Goal: Communication & Community: Participate in discussion

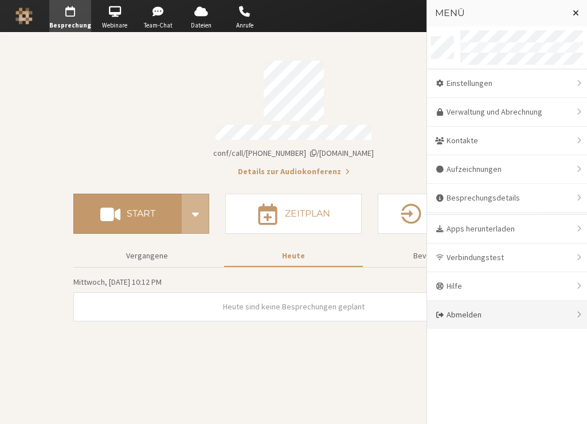
click at [464, 314] on div "Abmelden" at bounding box center [507, 315] width 160 height 28
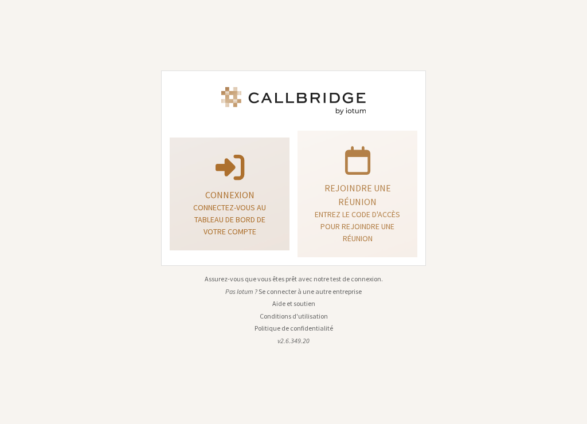
click at [245, 223] on p "Connectez-vous au tableau de bord de votre compte" at bounding box center [229, 220] width 91 height 36
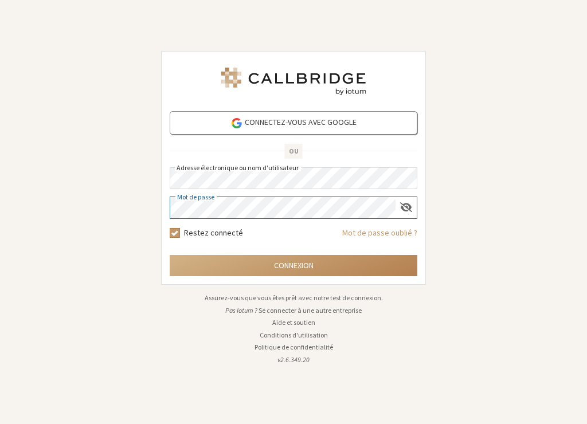
click at [170, 255] on button "Connexion" at bounding box center [294, 265] width 248 height 21
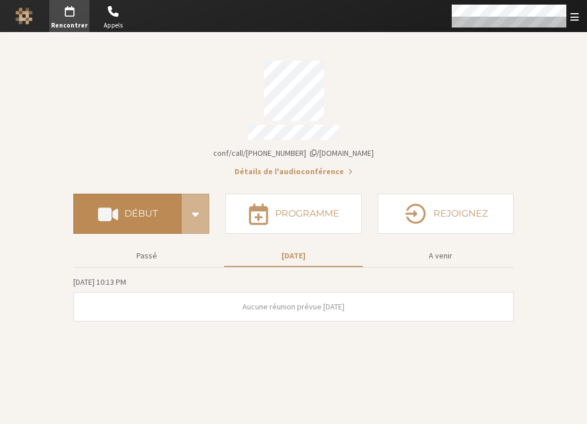
click at [147, 200] on button "Début" at bounding box center [127, 214] width 108 height 40
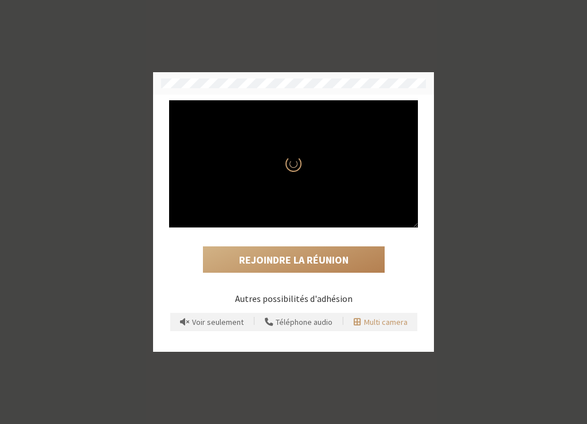
click at [395, 321] on span "Multi camera" at bounding box center [386, 322] width 44 height 9
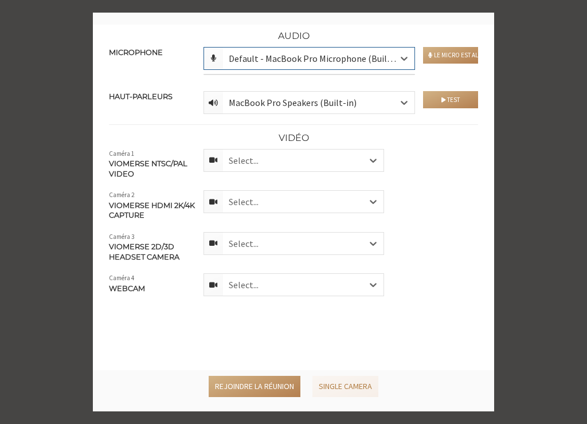
click at [309, 170] on div "Select..." at bounding box center [303, 161] width 160 height 22
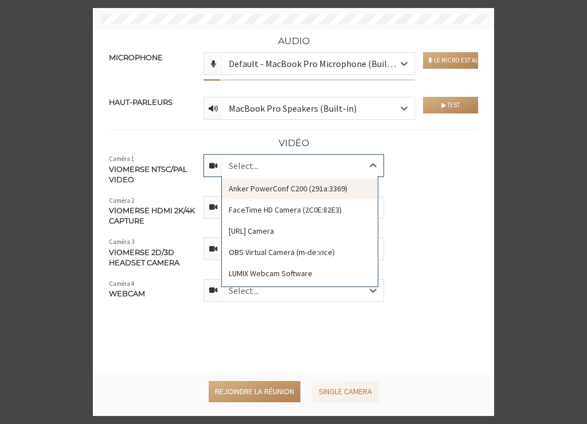
drag, startPoint x: 278, startPoint y: 189, endPoint x: 266, endPoint y: 206, distance: 21.0
click at [278, 188] on div "Anker PowerConf C200 (291a:3369)" at bounding box center [300, 188] width 156 height 21
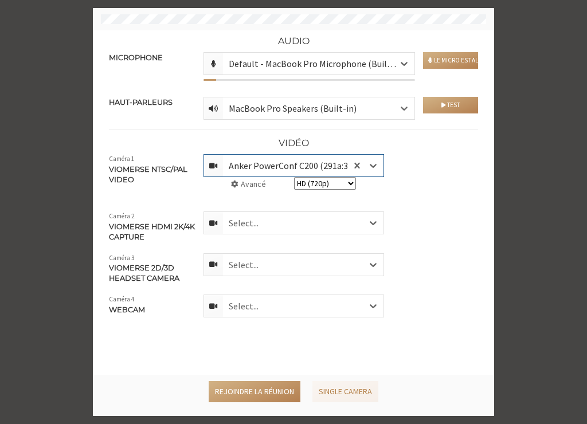
click at [239, 223] on div "Select..." at bounding box center [303, 223] width 160 height 22
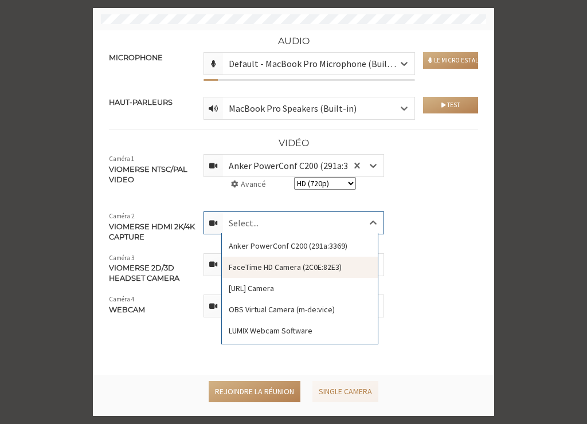
click at [249, 269] on div "FaceTime HD Camera (2C0E:82E3)" at bounding box center [300, 267] width 156 height 21
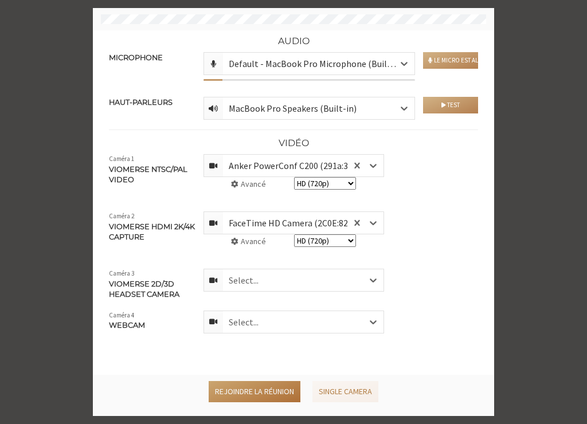
click at [240, 387] on button "Rejoindre la réunion" at bounding box center [255, 391] width 92 height 21
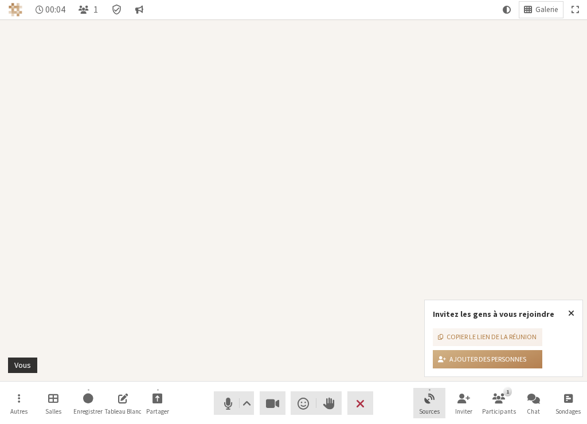
click at [427, 399] on span "Contrôler les sources vidéo" at bounding box center [429, 397] width 10 height 13
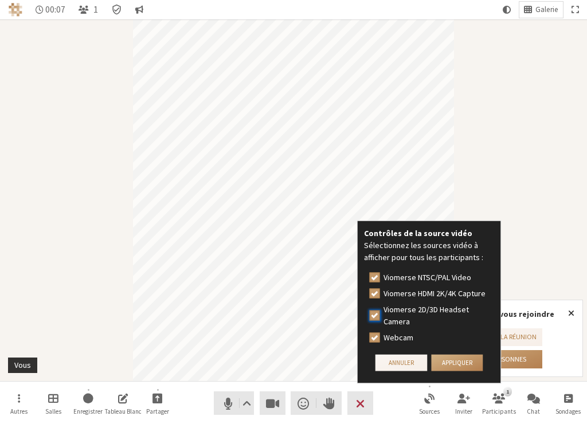
click at [378, 314] on input "Viomerse 2D/3D Headset Camera" at bounding box center [375, 314] width 10 height 11
checkbox input "false"
click at [373, 339] on input "Webcam" at bounding box center [375, 337] width 10 height 11
checkbox input "false"
click at [377, 294] on input "Viomerse HDMI 2K/4K Capture" at bounding box center [375, 293] width 10 height 11
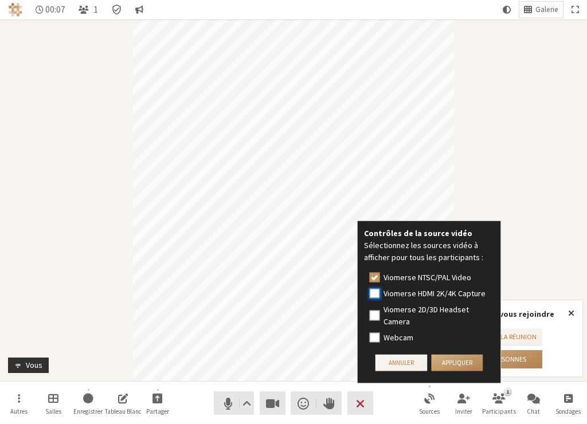
checkbox input "false"
click at [458, 359] on button "Appliquer" at bounding box center [457, 363] width 52 height 17
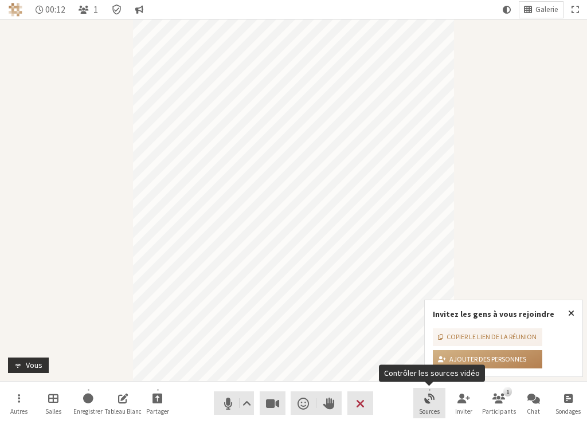
click at [425, 398] on span "Contrôler les sources vidéo" at bounding box center [429, 397] width 10 height 13
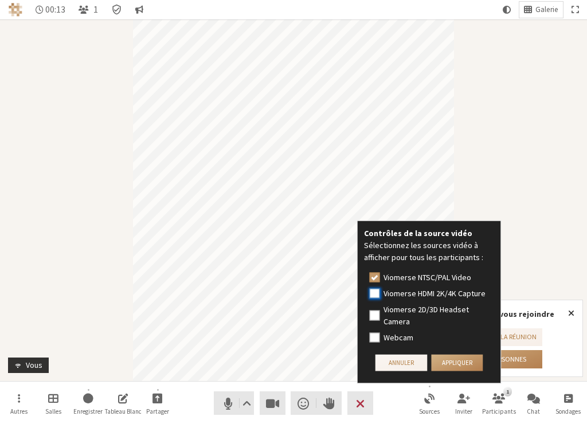
click at [374, 295] on input "Viomerse HDMI 2K/4K Capture" at bounding box center [375, 293] width 10 height 11
checkbox input "true"
click at [376, 275] on input "Viomerse NTSC/PAL Video" at bounding box center [375, 277] width 10 height 11
checkbox input "false"
click at [444, 365] on button "Appliquer" at bounding box center [457, 363] width 52 height 17
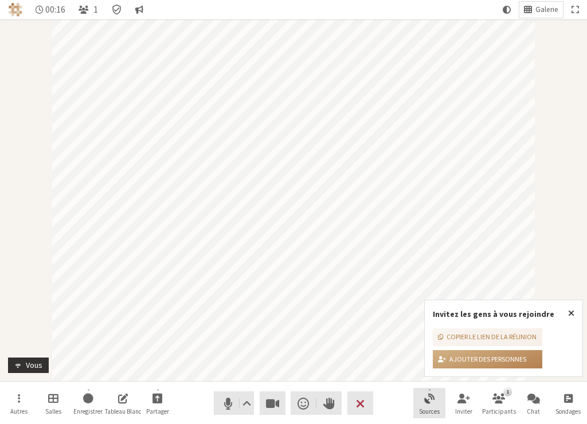
click at [428, 400] on span "Contrôler les sources vidéo" at bounding box center [429, 397] width 10 height 13
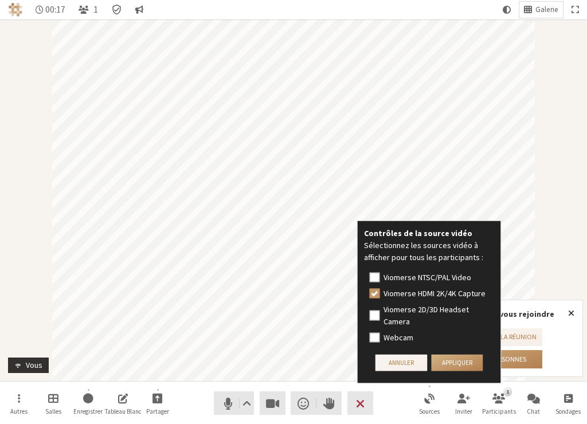
drag, startPoint x: 371, startPoint y: 276, endPoint x: 378, endPoint y: 289, distance: 14.6
click at [371, 275] on input "Viomerse NTSC/PAL Video" at bounding box center [375, 277] width 10 height 11
checkbox input "true"
drag, startPoint x: 379, startPoint y: 315, endPoint x: 384, endPoint y: 331, distance: 16.9
click at [379, 317] on input "Viomerse 2D/3D Headset Camera" at bounding box center [375, 314] width 10 height 11
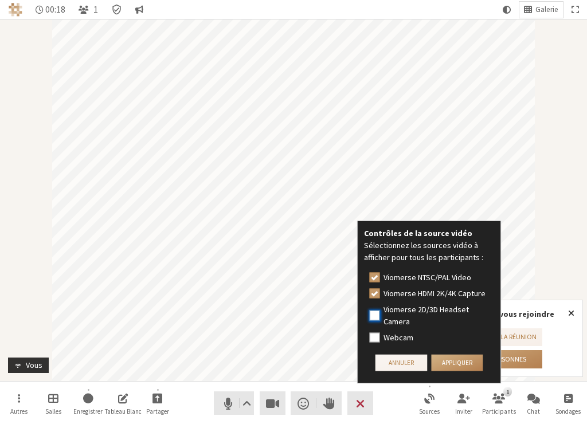
checkbox input "true"
click at [376, 337] on input "Webcam" at bounding box center [375, 337] width 10 height 11
checkbox input "true"
click at [452, 375] on div "Contrôles de la source vidéo Sélectionnez les sources vidéo à afficher pour tou…" at bounding box center [429, 302] width 143 height 162
drag, startPoint x: 457, startPoint y: 364, endPoint x: 503, endPoint y: 324, distance: 60.9
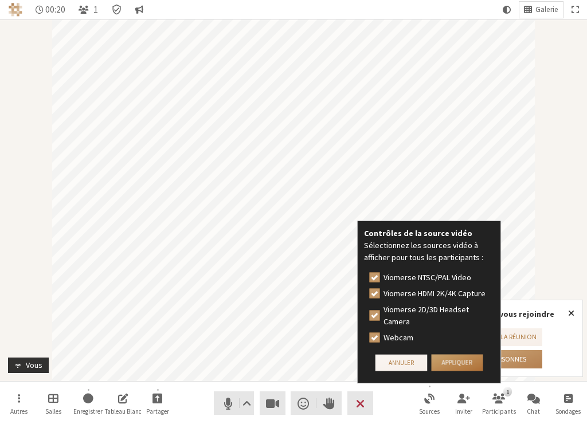
click at [457, 363] on button "Appliquer" at bounding box center [457, 363] width 52 height 17
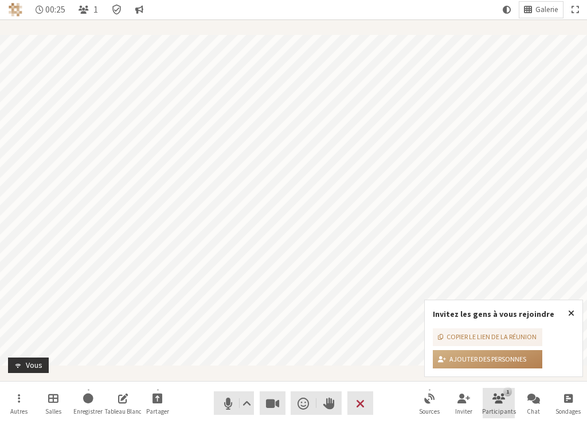
click at [484, 402] on button "1 Participants" at bounding box center [498, 403] width 32 height 31
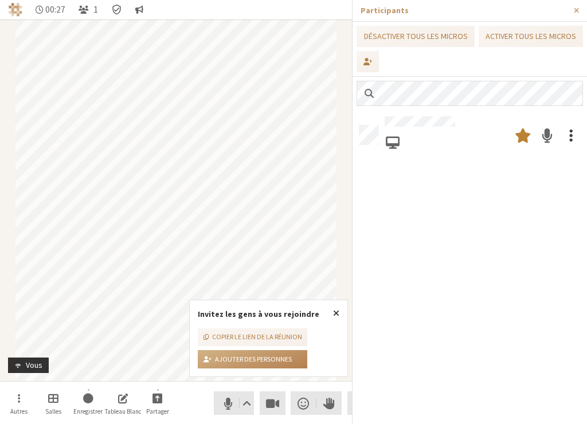
click at [571, 133] on span at bounding box center [570, 135] width 3 height 21
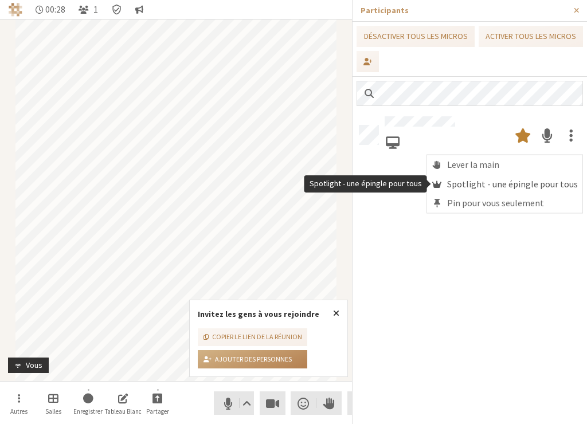
click at [513, 179] on span "Spotlight - une épingle pour tous" at bounding box center [512, 184] width 131 height 10
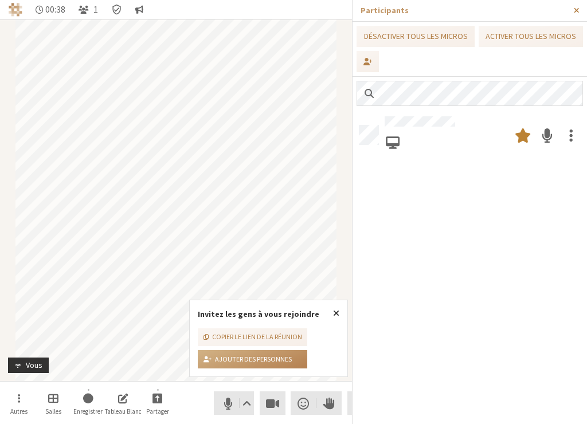
click at [574, 11] on span "Fermer la barre latérale" at bounding box center [576, 10] width 5 height 9
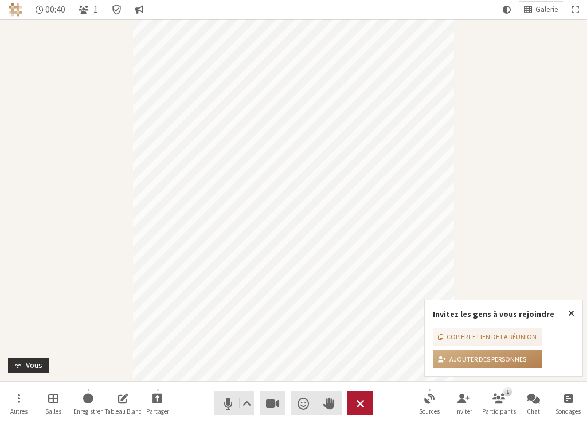
click at [363, 403] on span "Terminer ou quitter la réunion" at bounding box center [360, 403] width 9 height 16
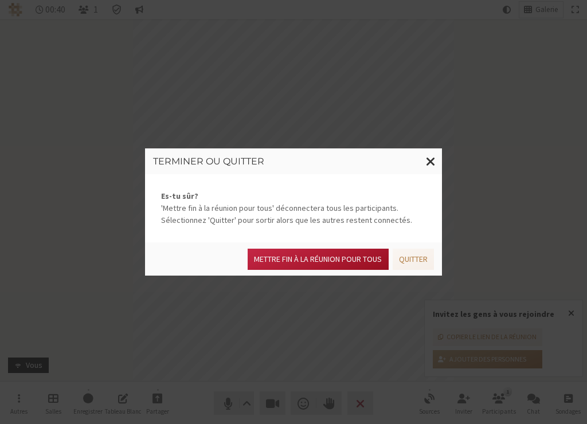
click at [339, 258] on button "Mettre fin à la réunion pour tous" at bounding box center [318, 259] width 140 height 21
